Goal: Learn about a topic: Learn about a topic

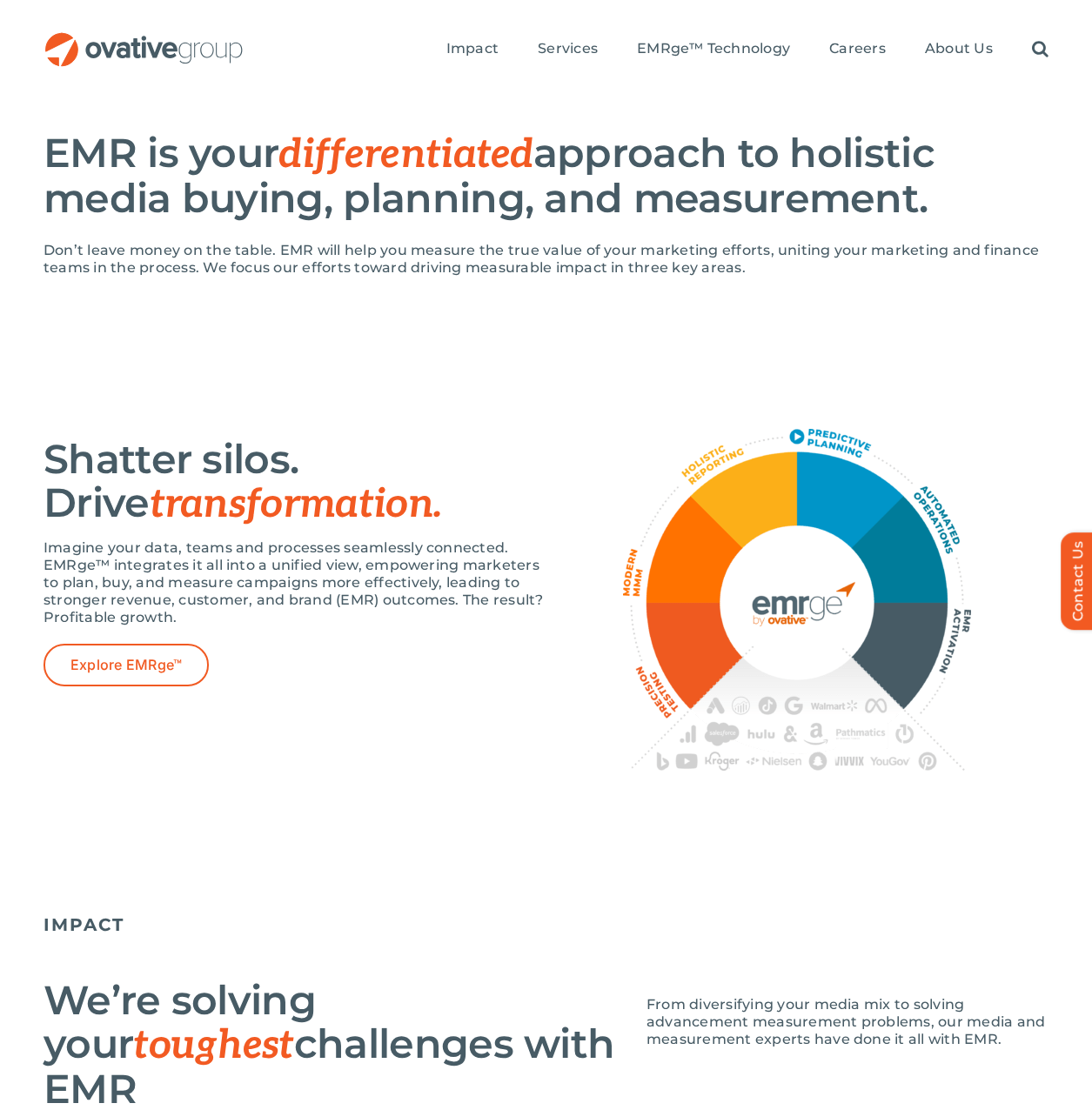
scroll to position [1029, 0]
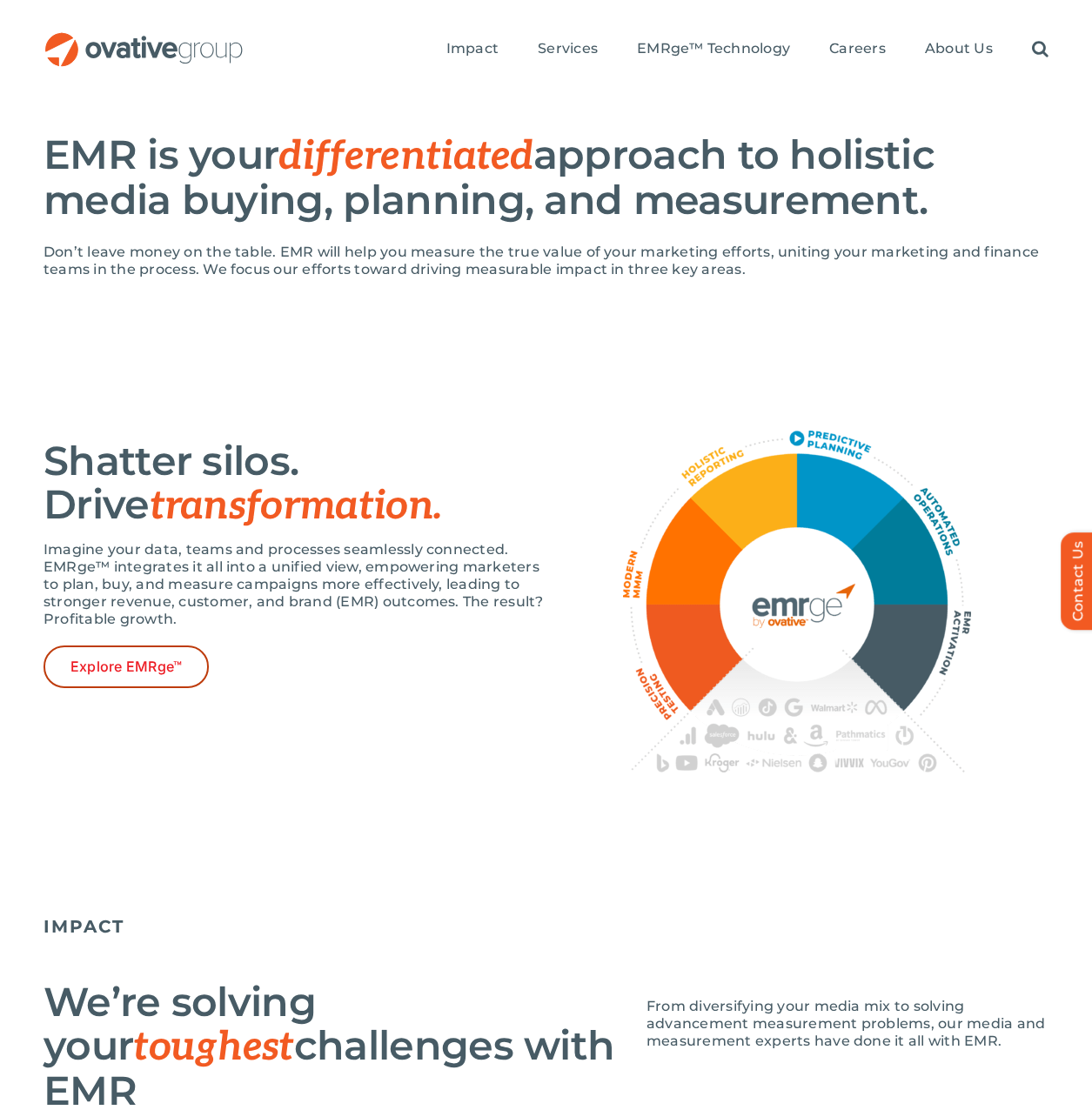
click at [149, 675] on span "Explore EMRge™" at bounding box center [126, 668] width 111 height 17
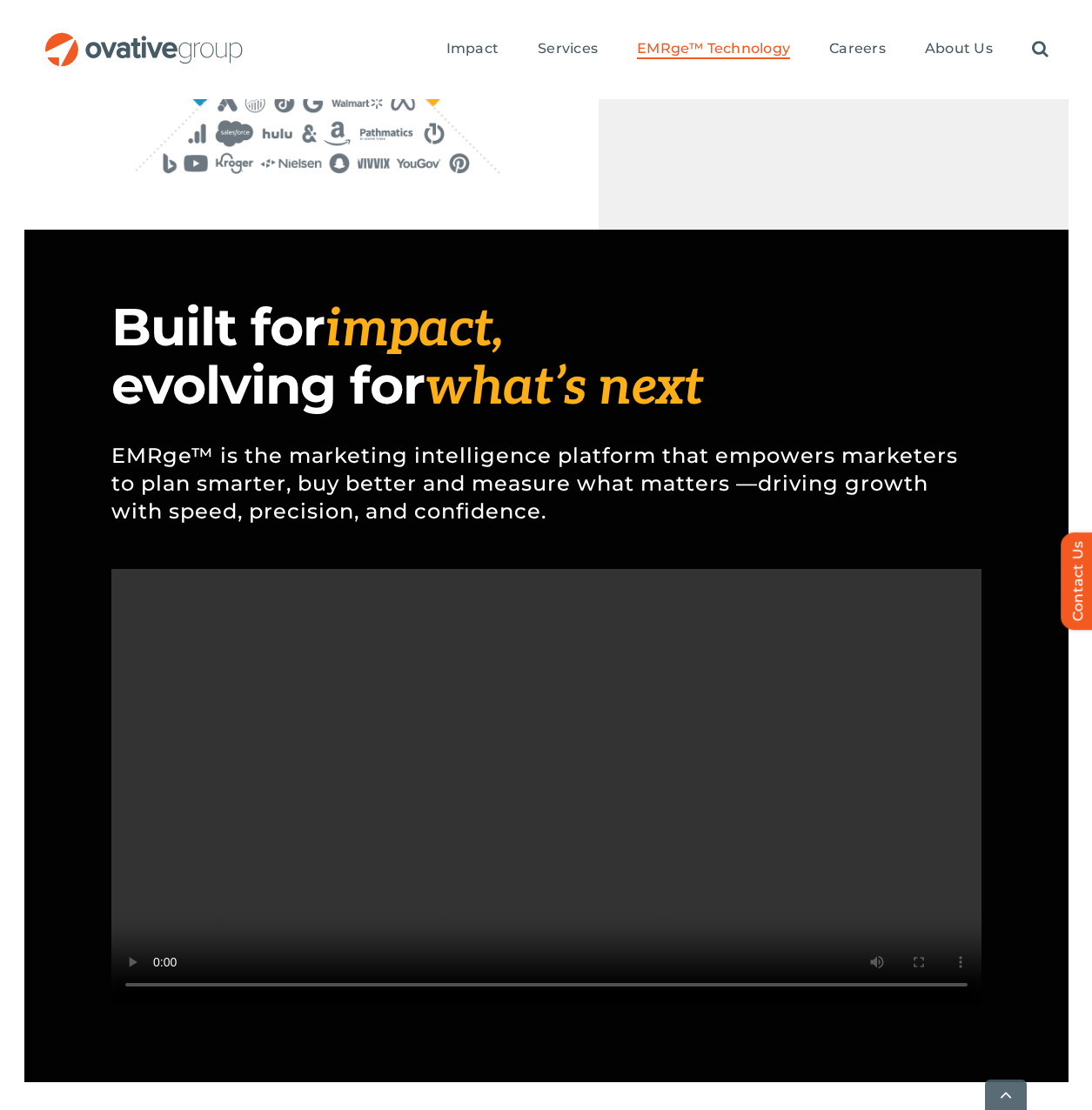
scroll to position [1479, 0]
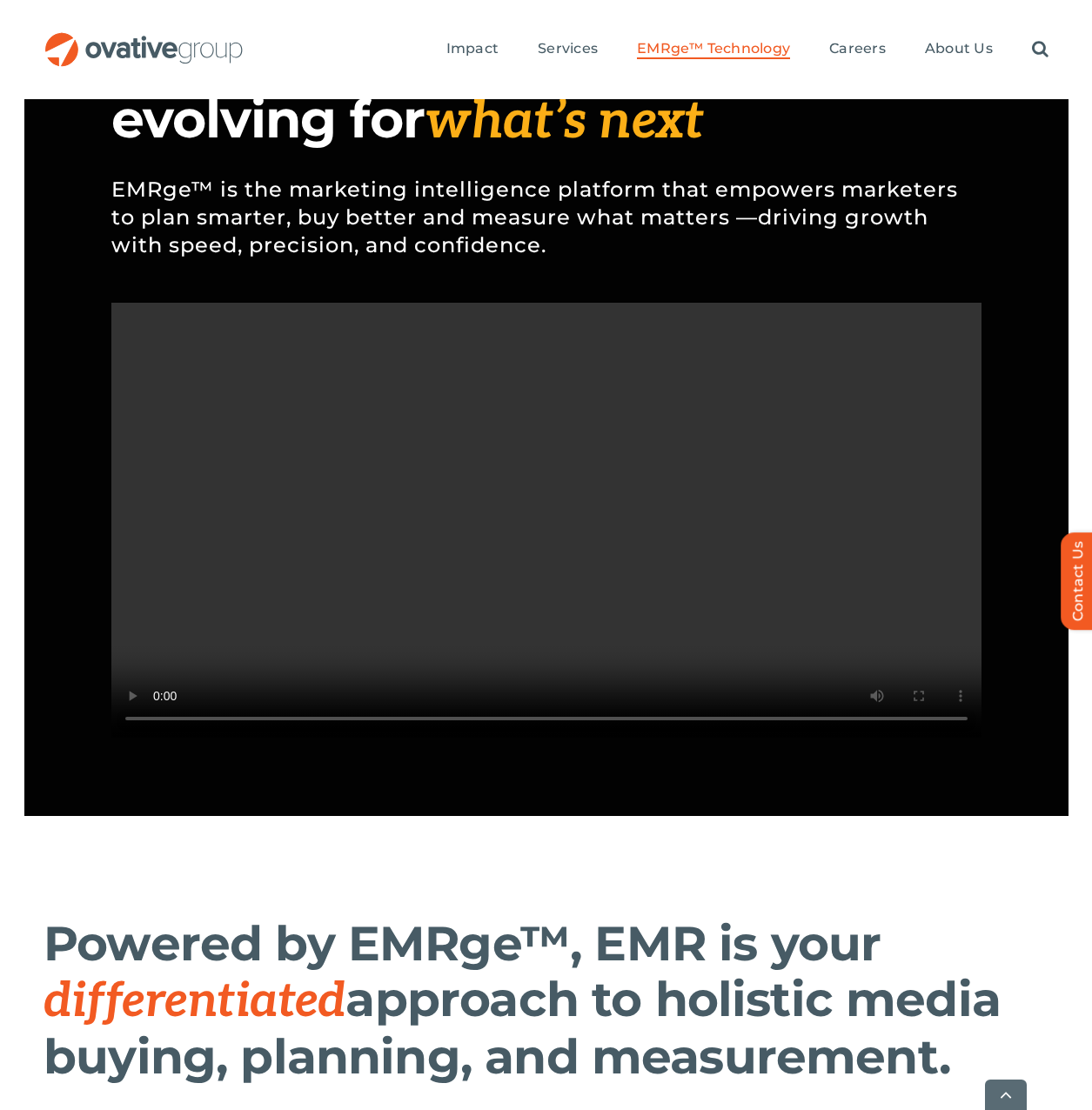
click at [763, 738] on video "Sorry, your browser doesn't support embedded videos." at bounding box center [546, 521] width 870 height 435
click at [614, 591] on video "Sorry, your browser doesn't support embedded videos." at bounding box center [546, 521] width 870 height 435
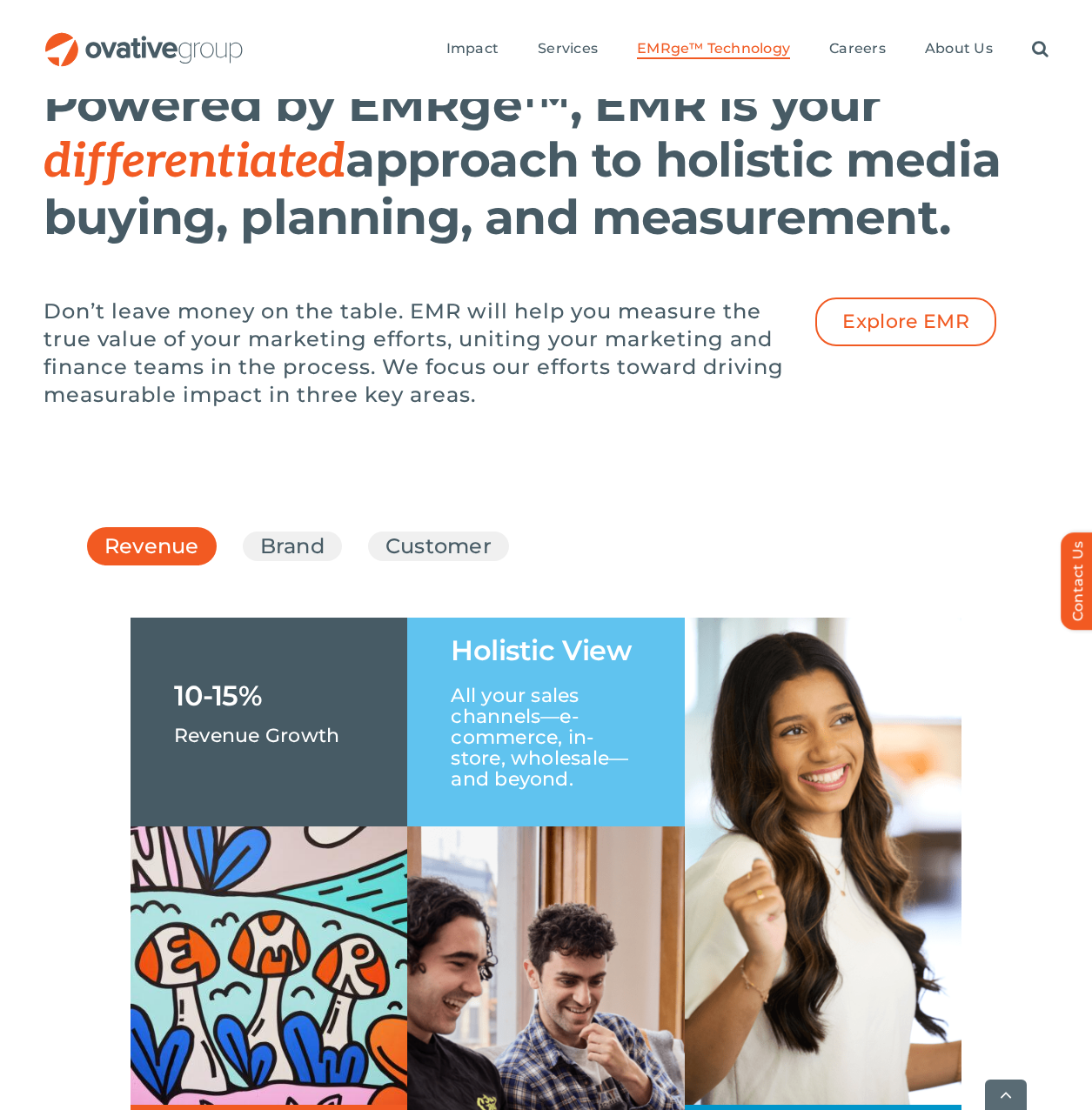
scroll to position [2437, 0]
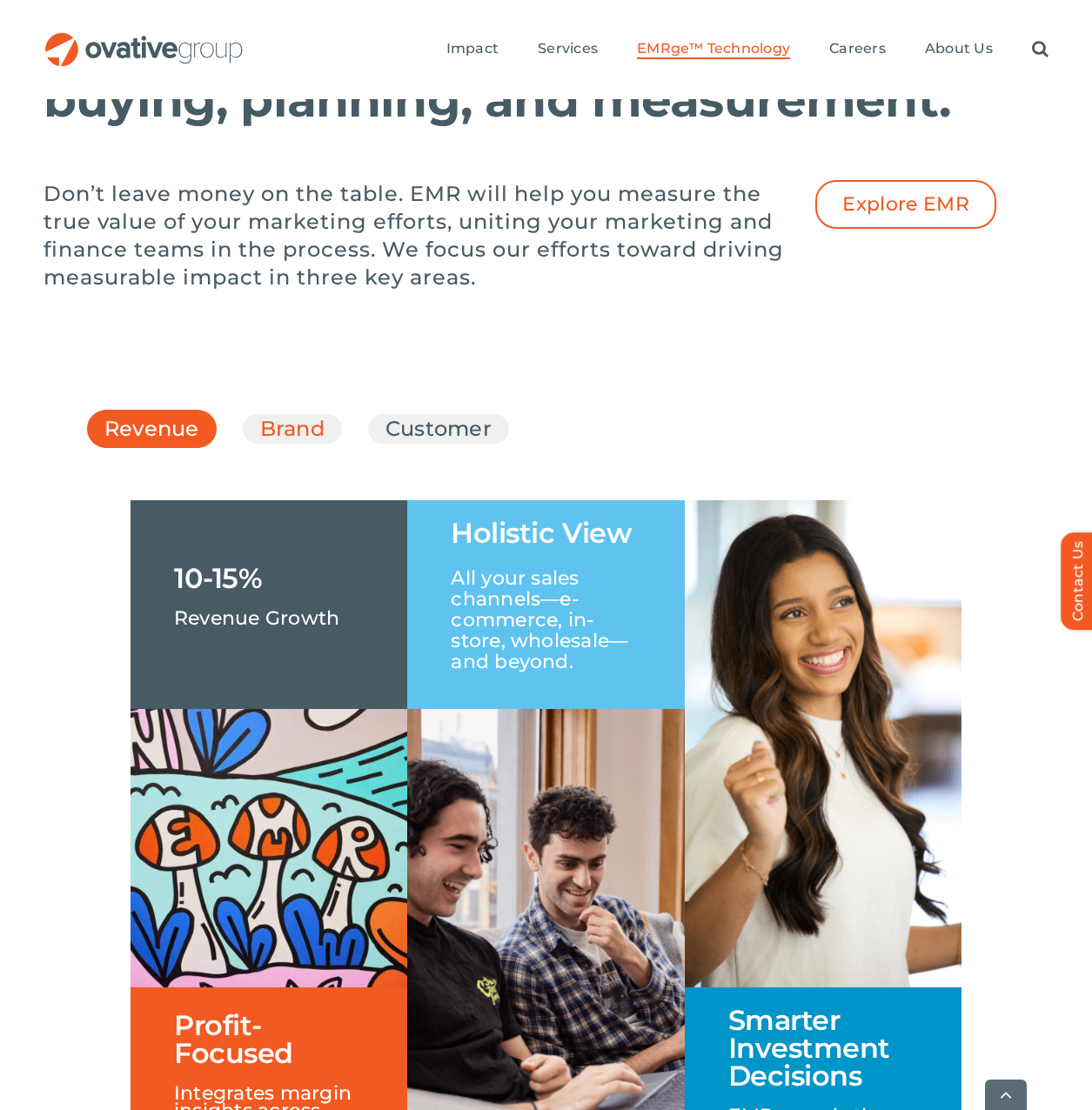
click at [317, 443] on link "Brand" at bounding box center [292, 428] width 64 height 29
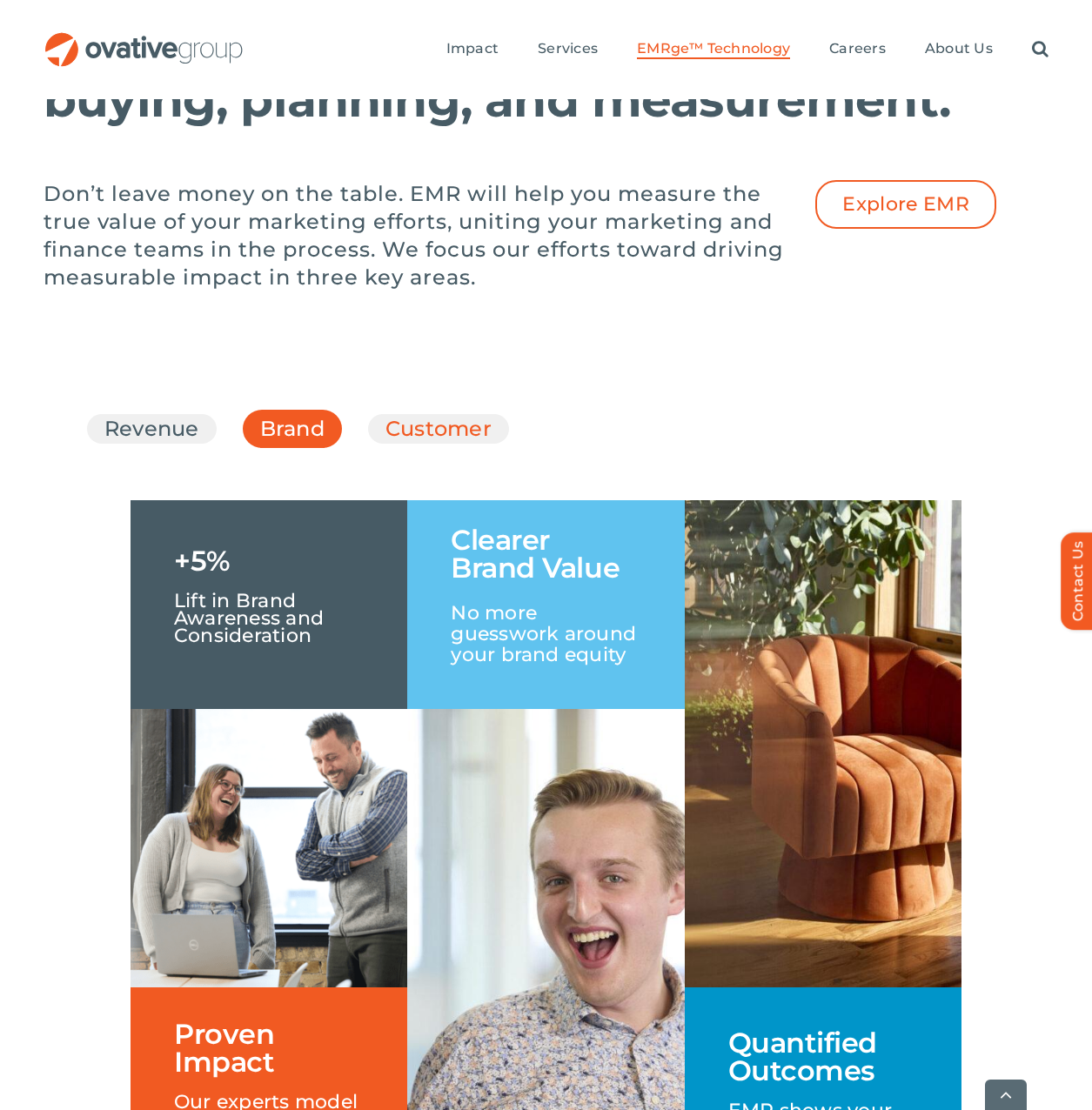
click at [419, 443] on link "Customer" at bounding box center [438, 428] width 106 height 29
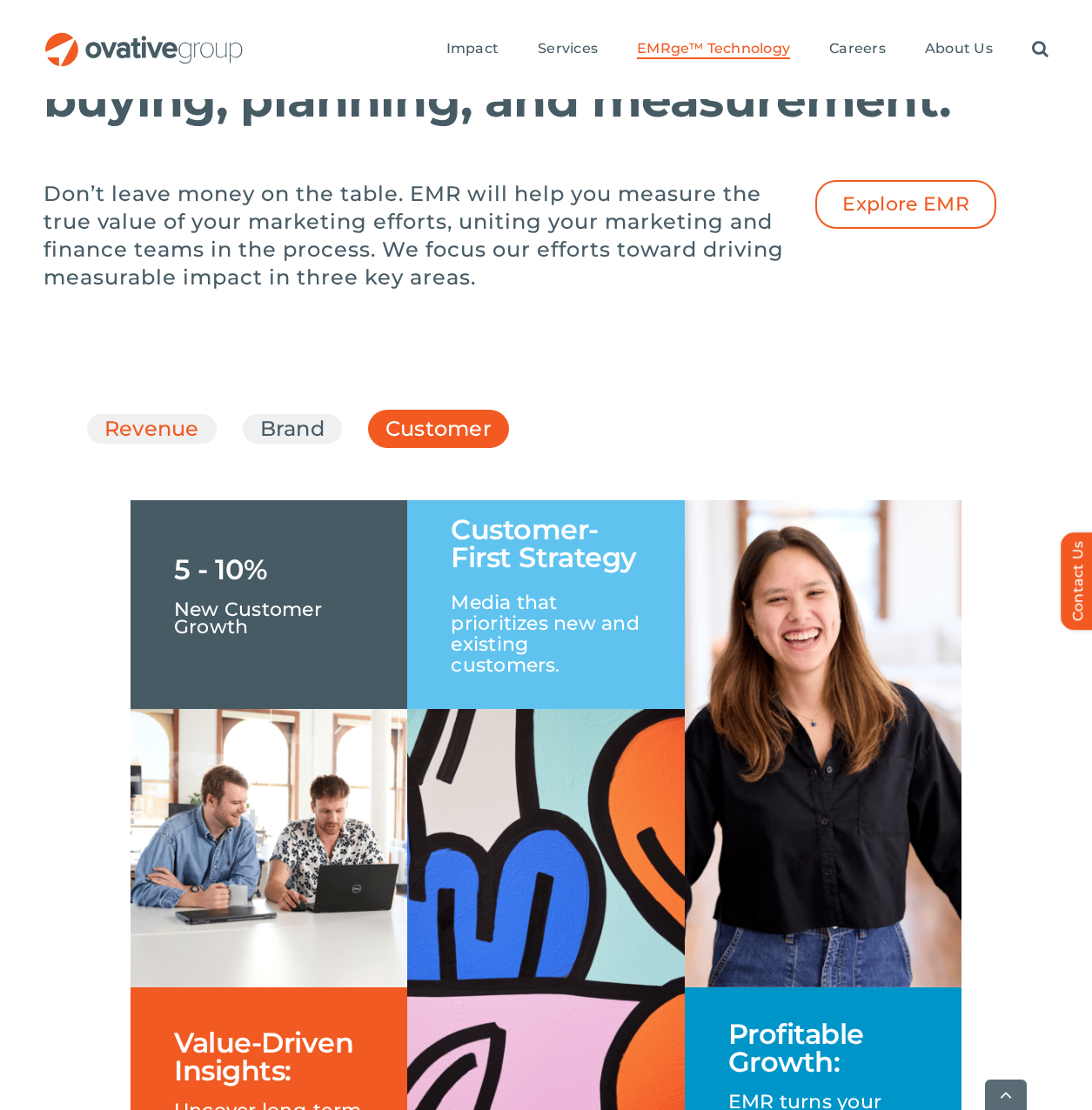
click at [149, 443] on link "Revenue" at bounding box center [152, 428] width 95 height 29
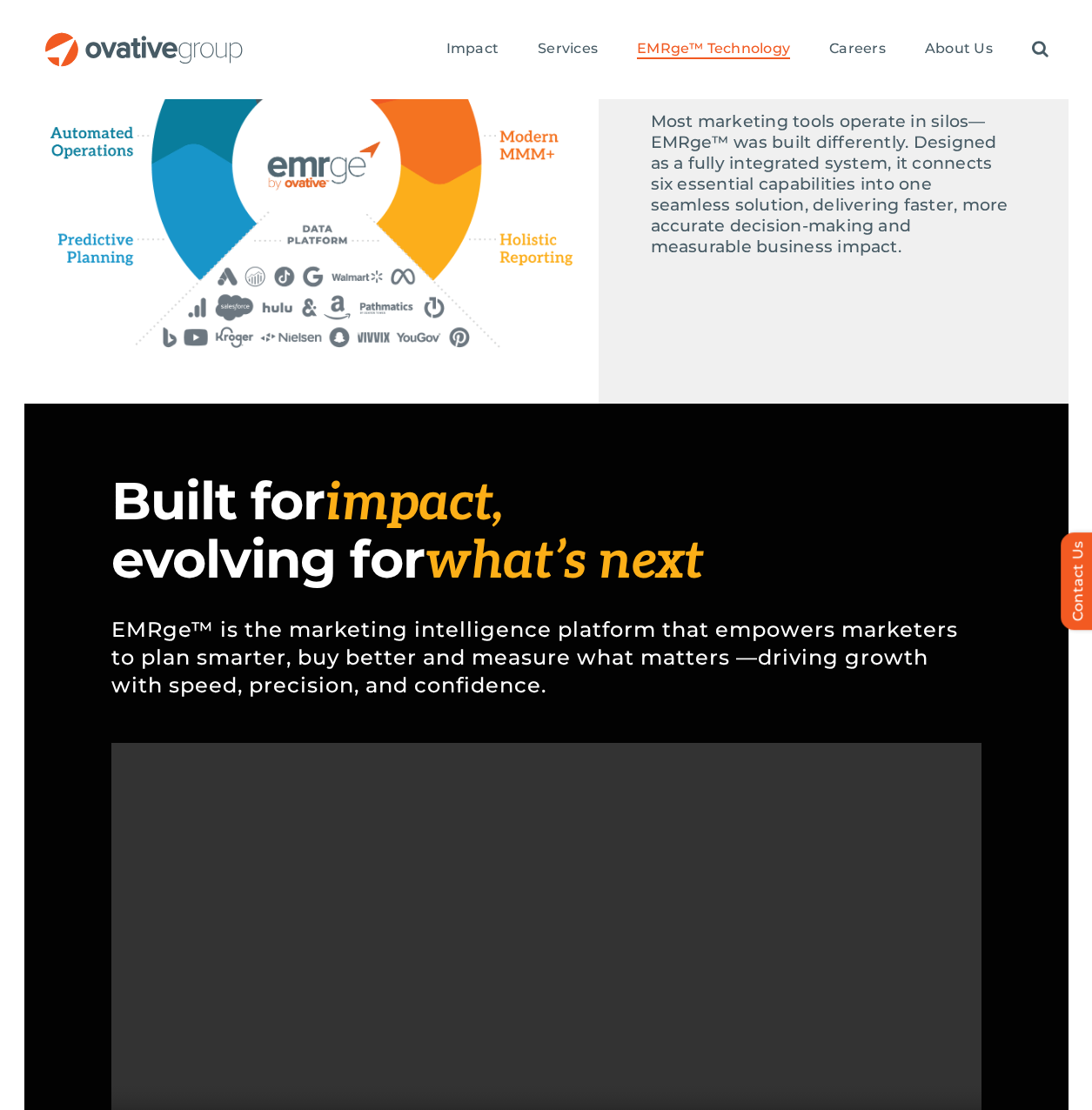
scroll to position [0, 0]
